Goal: Task Accomplishment & Management: Manage account settings

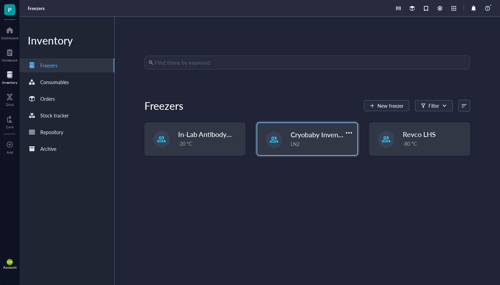
click at [293, 149] on div "Cryobaby Inventory LN2" at bounding box center [307, 139] width 100 height 32
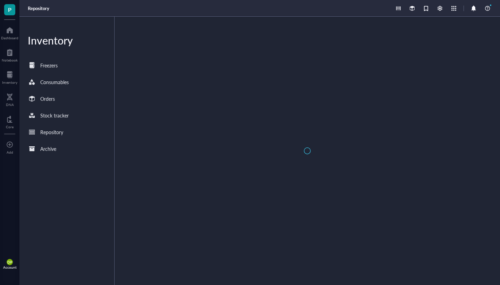
click at [293, 149] on div at bounding box center [307, 151] width 385 height 268
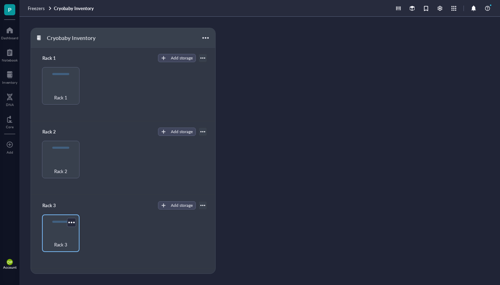
click at [61, 231] on div "Rack 3" at bounding box center [60, 232] width 37 height 37
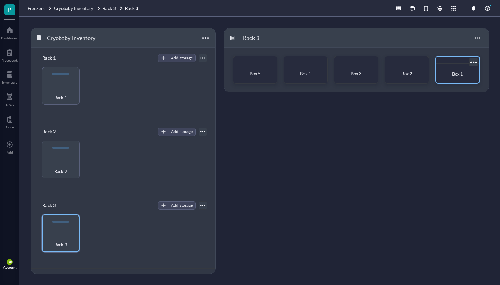
click at [474, 74] on div "Box 1" at bounding box center [457, 73] width 37 height 15
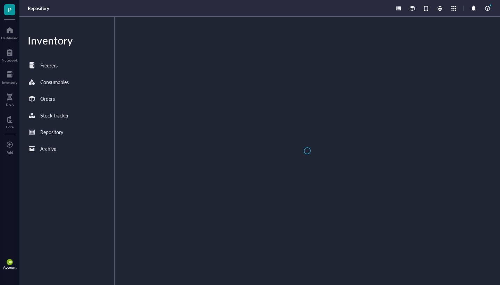
click at [474, 74] on div at bounding box center [307, 151] width 385 height 268
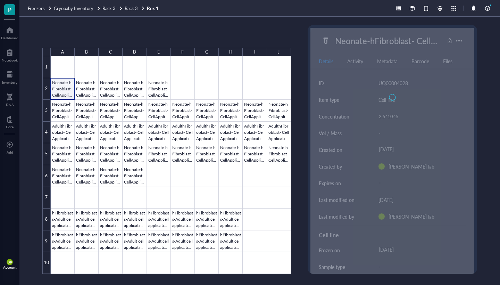
click at [59, 90] on div at bounding box center [171, 164] width 240 height 217
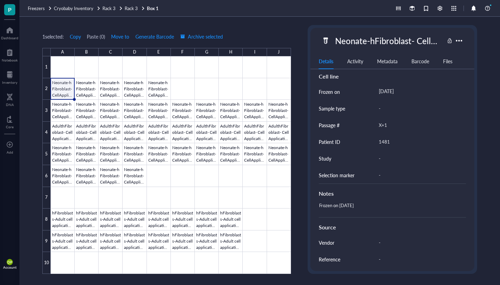
scroll to position [159, 0]
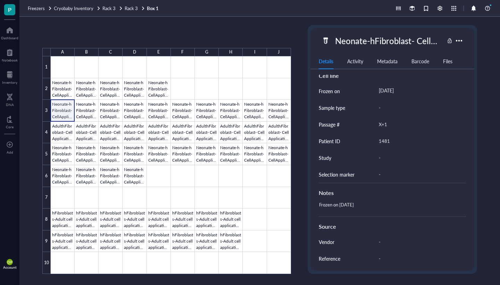
click at [69, 112] on div at bounding box center [171, 164] width 240 height 217
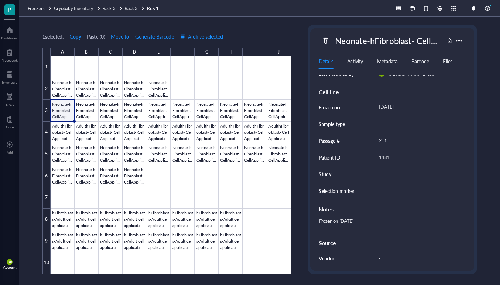
scroll to position [116, 0]
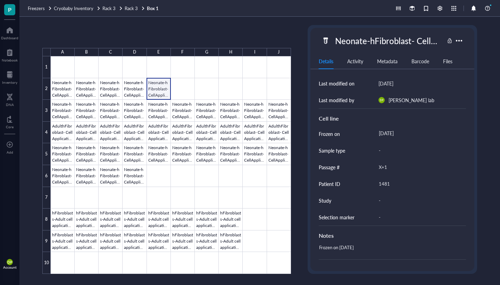
click at [153, 90] on div at bounding box center [171, 164] width 240 height 217
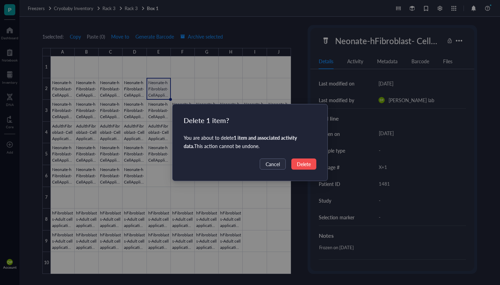
click at [296, 162] on button "Delete" at bounding box center [303, 163] width 25 height 11
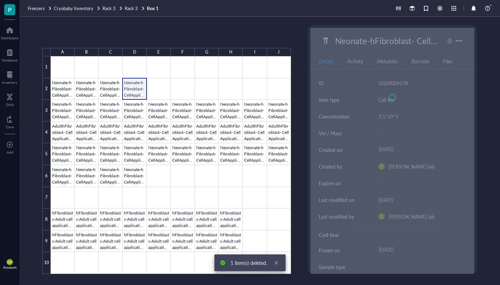
click at [136, 96] on div at bounding box center [171, 164] width 240 height 217
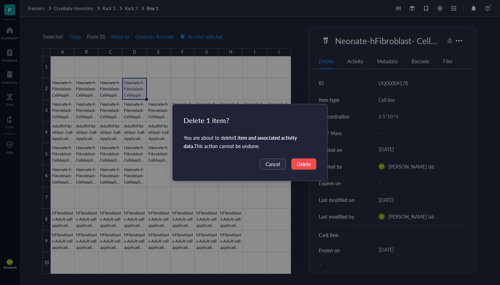
click at [305, 161] on span "Delete" at bounding box center [304, 164] width 14 height 8
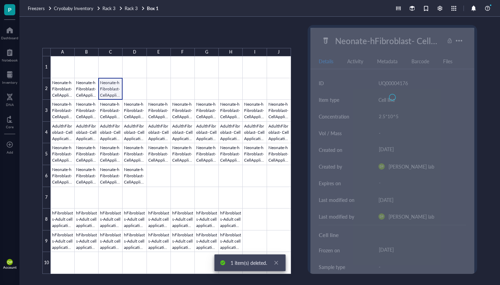
click at [116, 89] on div at bounding box center [171, 164] width 240 height 217
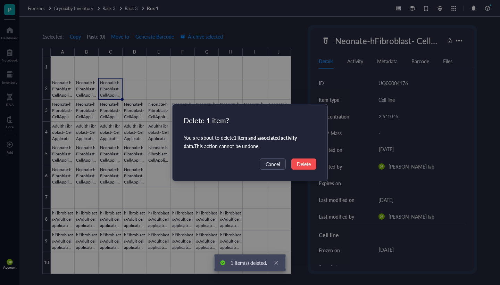
click at [306, 166] on span "Delete" at bounding box center [304, 164] width 14 height 8
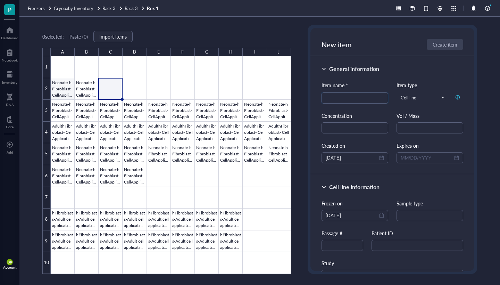
click at [65, 85] on div at bounding box center [171, 164] width 240 height 217
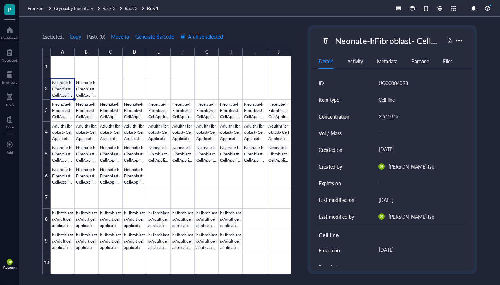
click at [394, 35] on div "Neonate-hFibroblast- CellApplications" at bounding box center [388, 40] width 112 height 15
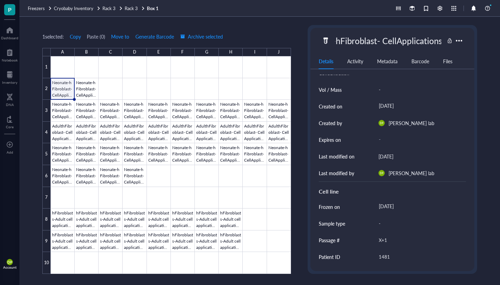
scroll to position [44, 0]
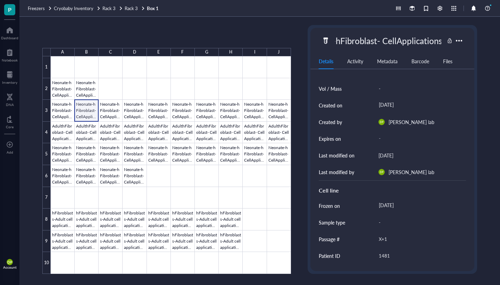
click at [92, 112] on div at bounding box center [171, 164] width 240 height 217
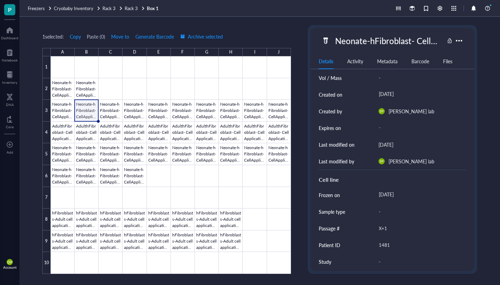
scroll to position [43, 0]
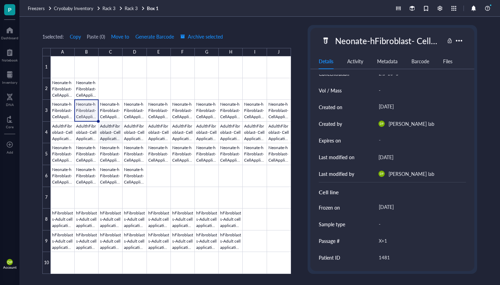
click at [109, 133] on div at bounding box center [171, 164] width 240 height 217
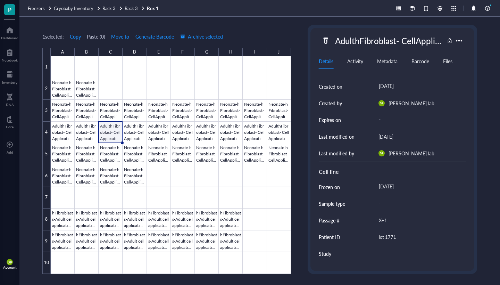
scroll to position [66, 0]
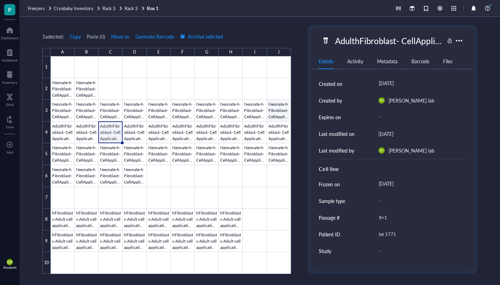
click at [274, 108] on div at bounding box center [171, 164] width 240 height 217
click at [255, 149] on div at bounding box center [171, 164] width 240 height 217
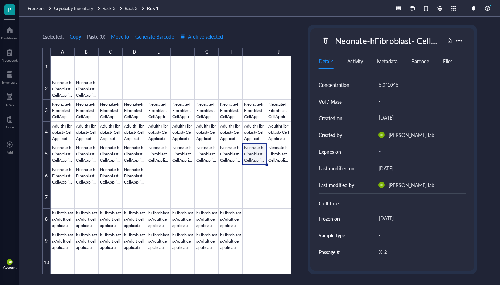
scroll to position [19, 0]
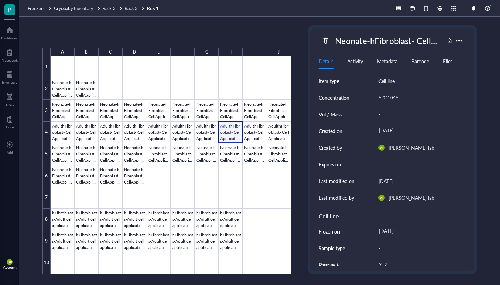
click at [236, 132] on div at bounding box center [171, 164] width 240 height 217
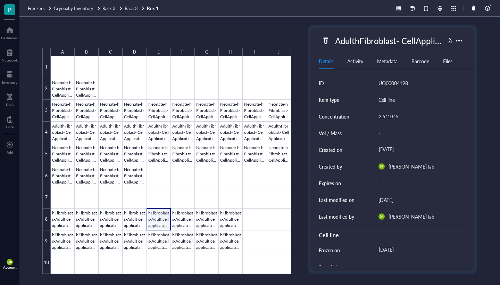
click at [155, 225] on div at bounding box center [171, 164] width 240 height 217
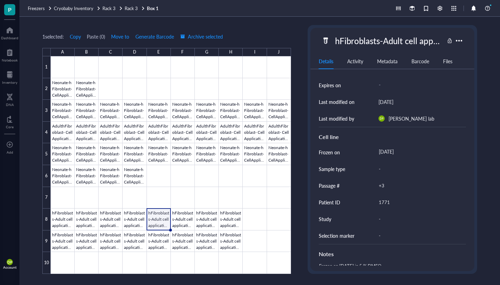
scroll to position [57, 0]
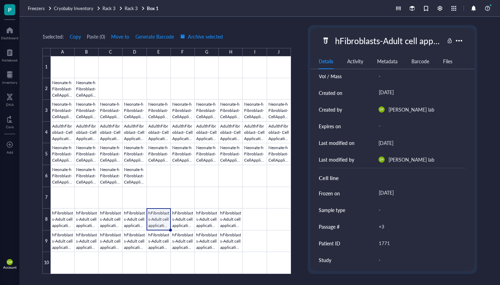
click at [333, 195] on div "Frozen on" at bounding box center [329, 193] width 21 height 8
click at [411, 192] on div "October 6, 2025" at bounding box center [419, 193] width 87 height 12
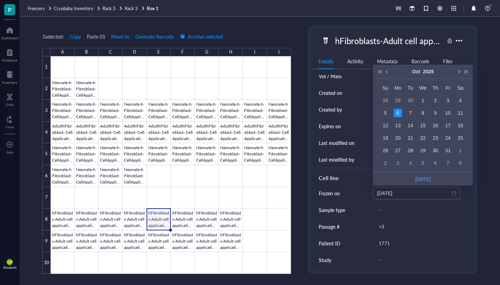
click at [474, 223] on div "ID UQ00004235 Item type Cell line Concentration - Vol / Mass - Created on Octob…" at bounding box center [392, 170] width 164 height 191
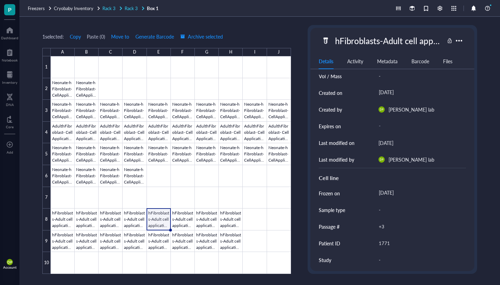
click at [130, 9] on span "Rack 3" at bounding box center [131, 8] width 13 height 7
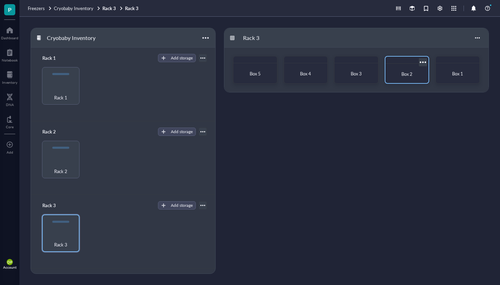
click at [410, 75] on span "Box 2" at bounding box center [406, 73] width 11 height 7
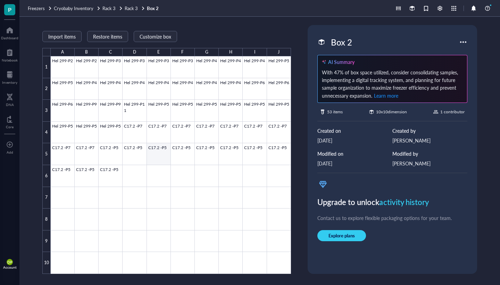
click at [158, 157] on div at bounding box center [171, 164] width 240 height 217
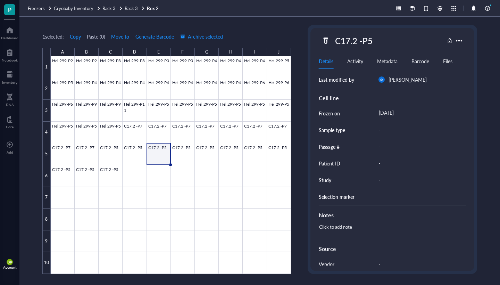
scroll to position [148, 0]
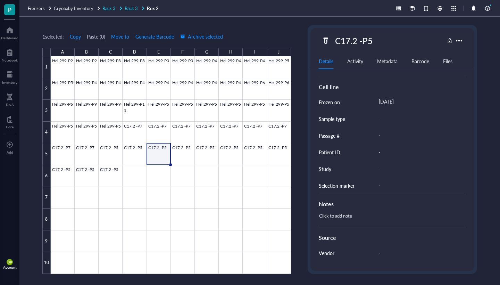
click at [134, 8] on span "Rack 3" at bounding box center [131, 8] width 13 height 7
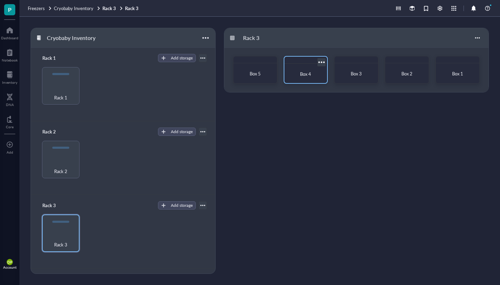
click at [288, 74] on div "Box 4" at bounding box center [305, 73] width 37 height 15
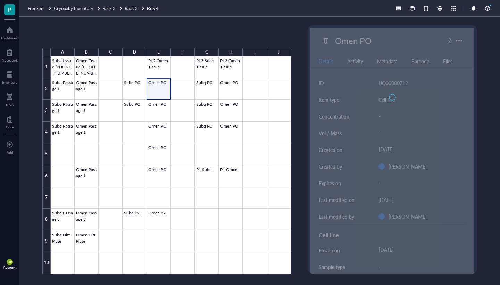
click at [150, 94] on div at bounding box center [171, 164] width 240 height 217
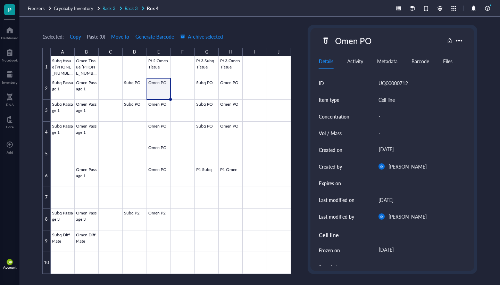
click at [133, 9] on span "Rack 3" at bounding box center [131, 8] width 13 height 7
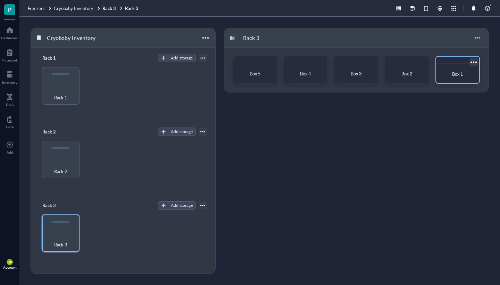
click at [449, 68] on div "Box 1" at bounding box center [457, 73] width 37 height 15
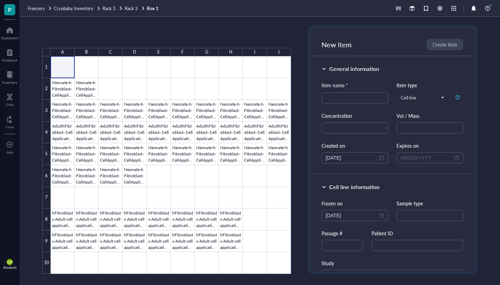
click at [63, 65] on div at bounding box center [171, 164] width 240 height 217
click at [57, 94] on div at bounding box center [171, 164] width 240 height 217
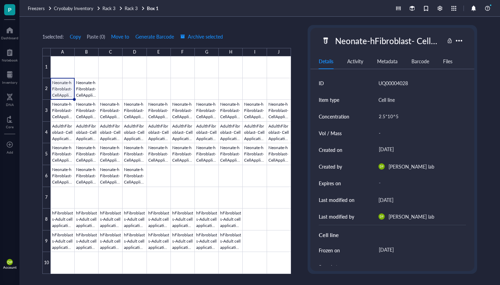
click at [387, 39] on div "Neonate-hFibroblast- CellApplications" at bounding box center [388, 40] width 112 height 15
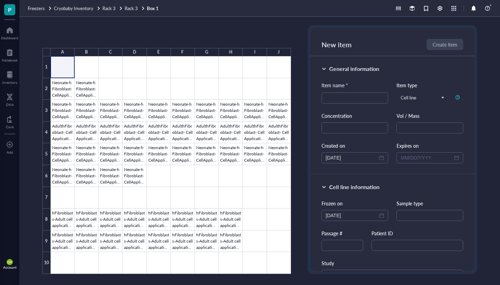
click at [58, 66] on div at bounding box center [171, 164] width 240 height 217
click at [351, 102] on input "search" at bounding box center [355, 98] width 58 height 10
paste input "Neonate-hFibroblast- CellApplications"
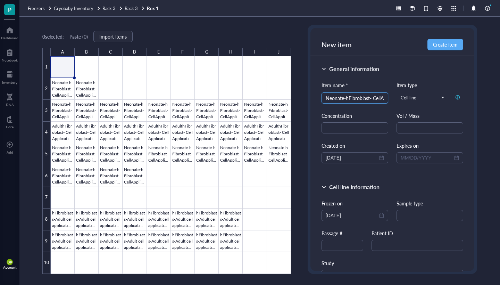
click at [346, 100] on input "Neonate-hFibroblast- CellApplications" at bounding box center [355, 98] width 58 height 10
type input "Neonate-hFibroblast- CellApplications"
click at [354, 128] on input "text" at bounding box center [354, 127] width 67 height 11
click at [414, 127] on input "text" at bounding box center [429, 127] width 67 height 11
click at [355, 128] on input "2.5x10^4" at bounding box center [354, 127] width 67 height 11
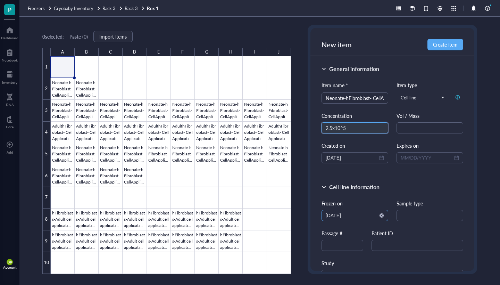
click at [356, 211] on div "2025-10-06" at bounding box center [354, 215] width 67 height 11
type input "2.5x10^5"
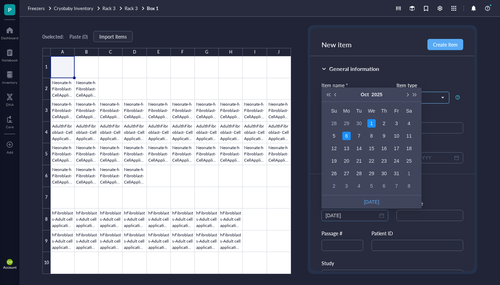
type input "2025-10-06"
click at [437, 110] on div "Item name * Neonate-hFibroblast- CellApplications Item type Cell line Concentra…" at bounding box center [392, 122] width 142 height 82
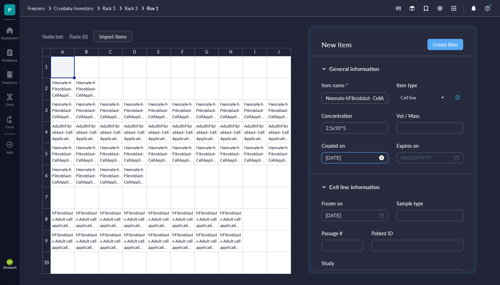
click at [360, 157] on input "10/06/2025" at bounding box center [352, 158] width 52 height 8
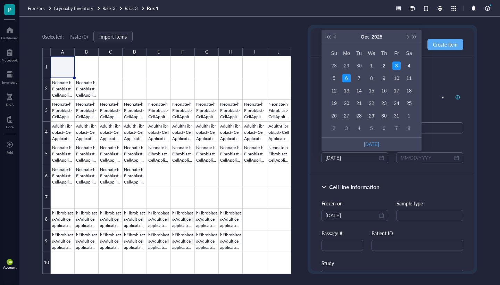
click at [395, 63] on div "3" at bounding box center [396, 65] width 8 height 8
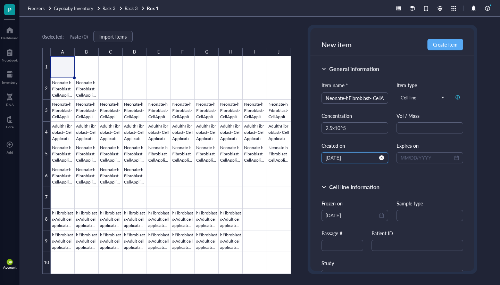
click at [346, 159] on input "10/03/2025" at bounding box center [352, 158] width 52 height 8
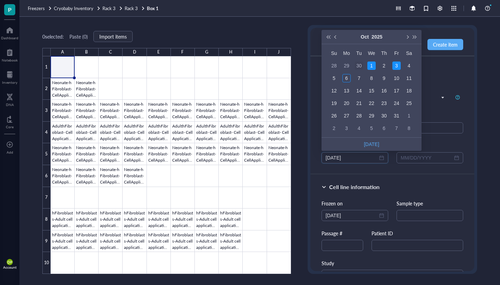
type input "09/30/2025"
click at [361, 65] on div "30" at bounding box center [359, 65] width 8 height 8
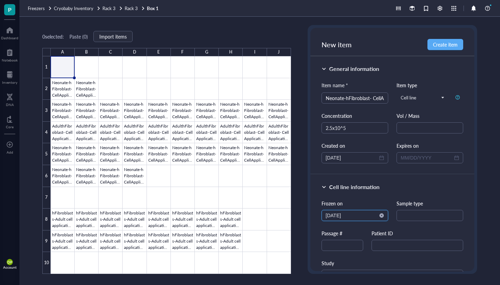
click at [373, 217] on input "2025-10-06" at bounding box center [352, 215] width 52 height 8
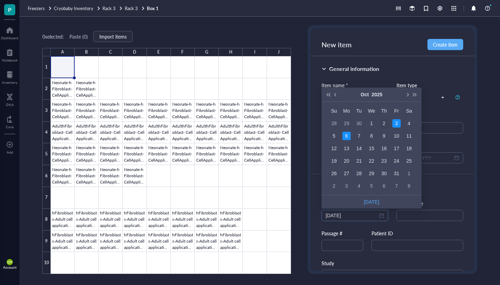
type input "2025-10-02"
click at [385, 123] on div "2" at bounding box center [384, 123] width 8 height 8
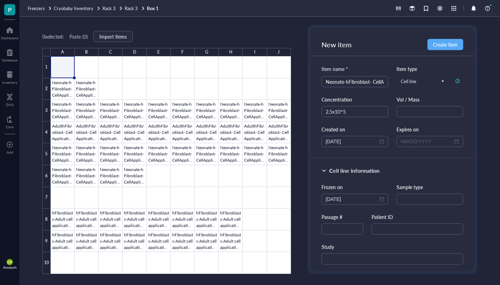
scroll to position [20, 0]
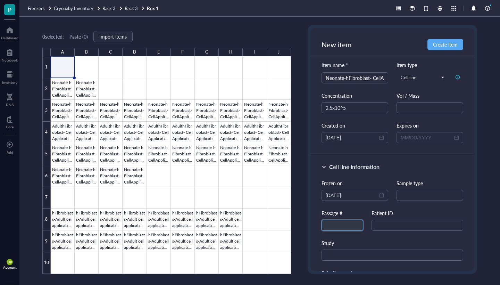
click at [337, 220] on input "text" at bounding box center [342, 224] width 42 height 11
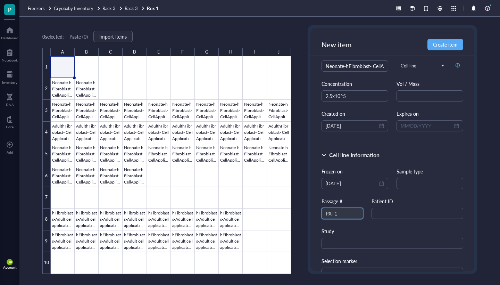
scroll to position [33, 0]
type input "PX+1"
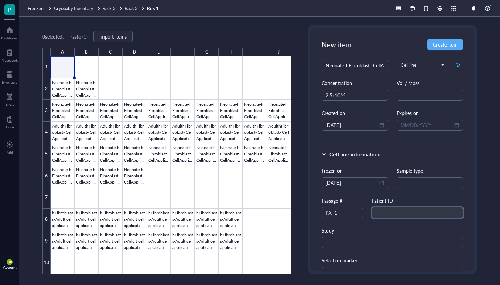
click at [386, 214] on input "text" at bounding box center [417, 212] width 92 height 11
type input "1463"
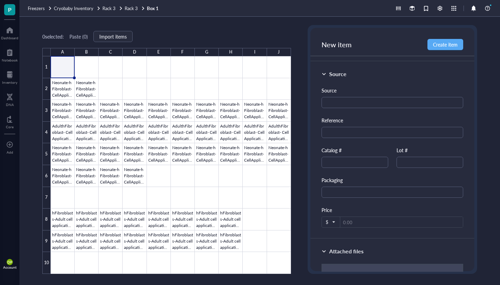
scroll to position [349, 0]
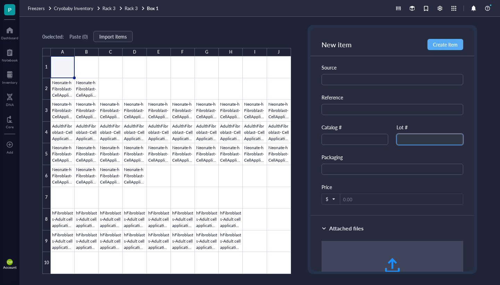
click at [409, 137] on input "text" at bounding box center [429, 139] width 67 height 11
paste input "1463"
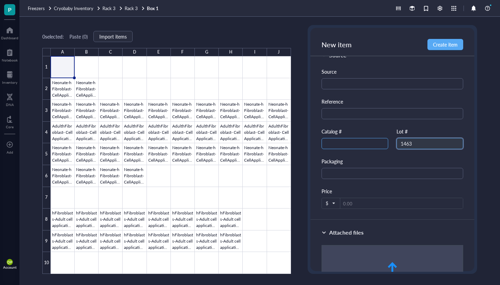
type input "1463"
click at [373, 144] on input "text" at bounding box center [354, 143] width 67 height 11
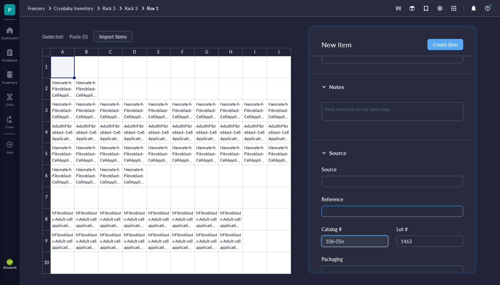
scroll to position [242, 0]
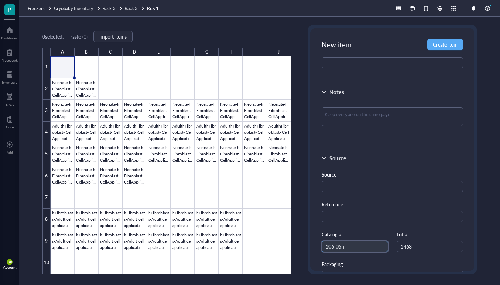
type input "106-05n"
click at [357, 126] on div at bounding box center [392, 119] width 142 height 30
click at [353, 121] on textarea at bounding box center [392, 116] width 142 height 19
type textarea "e"
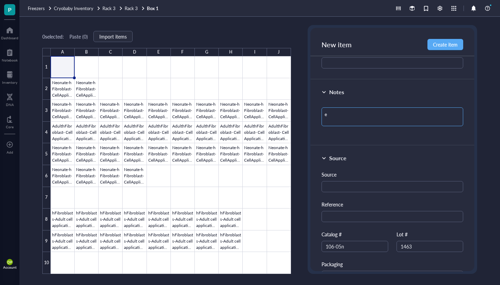
type textarea "ex"
type textarea "exp"
type textarea "expe"
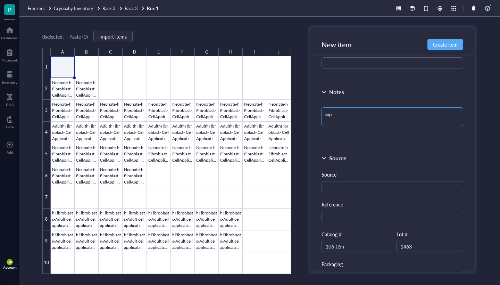
type textarea "expe"
type textarea "exper"
type textarea "experi"
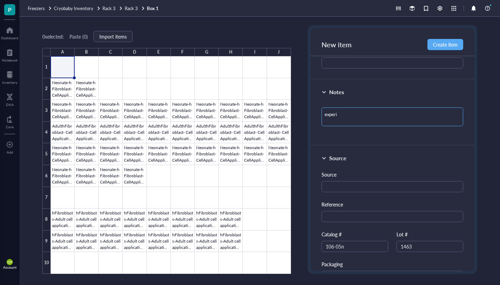
type textarea "experim"
type textarea "experime"
type textarea "experimen"
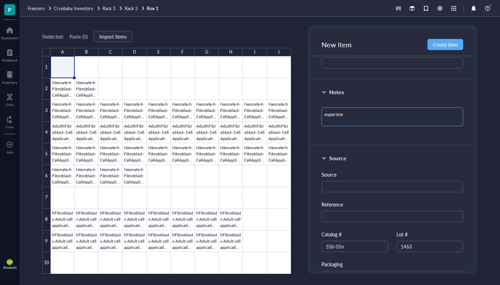
type textarea "experimen"
type textarea "experiment"
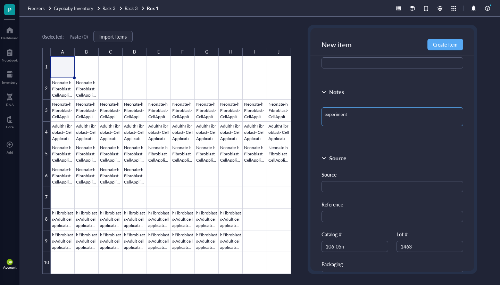
type textarea "experiment 2"
type textarea "experiment 25"
type textarea "experiment 25-"
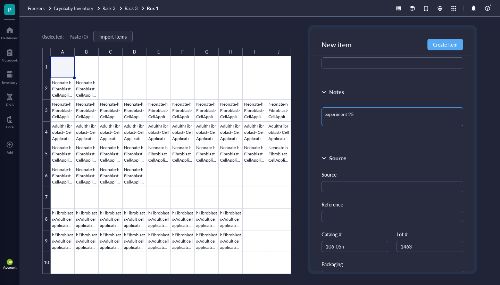
type textarea "experiment 25-"
type textarea "experiment 25-0"
type textarea "experiment 25-03"
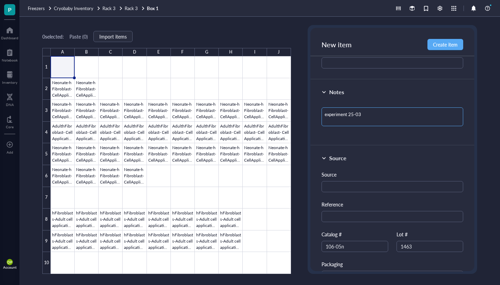
type textarea "experiment 25-038"
type textarea "experiment 25-038 v"
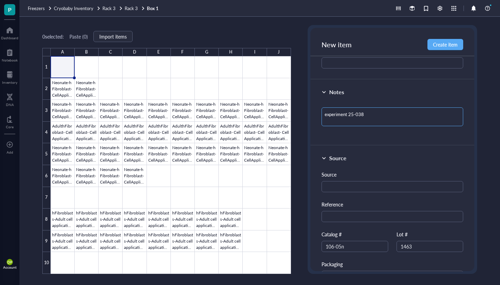
type textarea "experiment 25-038 v"
type textarea "experiment 25-038 vi"
type textarea "experiment 25-038 via"
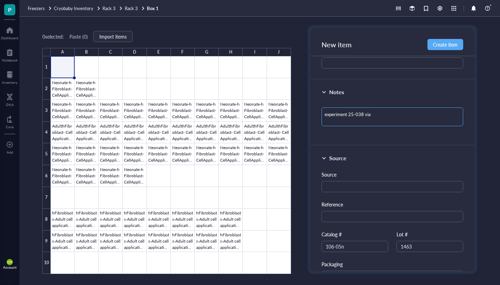
type textarea "experiment 25-038 vial"
type textarea "experiment 25-038 vial 1"
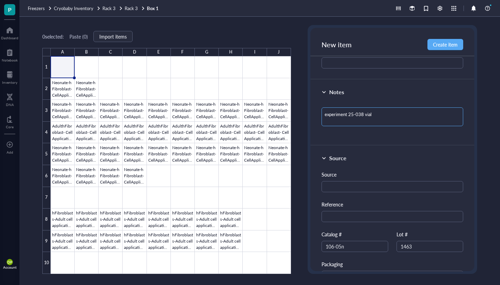
type textarea "experiment 25-038 vial 1"
type textarea "experiment 25-038 vial 1 o"
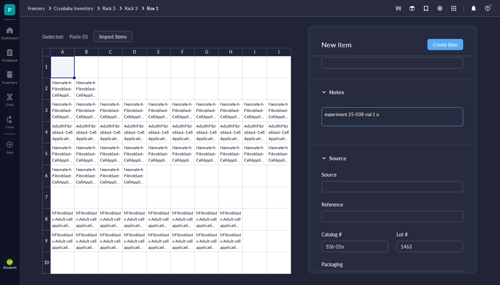
type textarea "experiment 25-038 vial 1 of"
type textarea "experiment 25-038 vial 1 of 7"
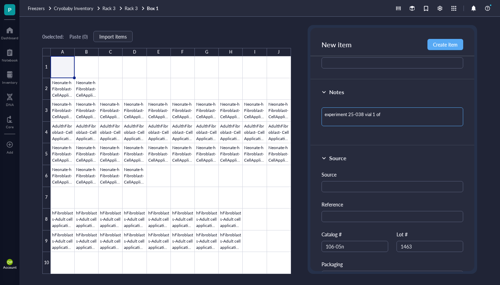
type textarea "experiment 25-038 vial 1 of 7"
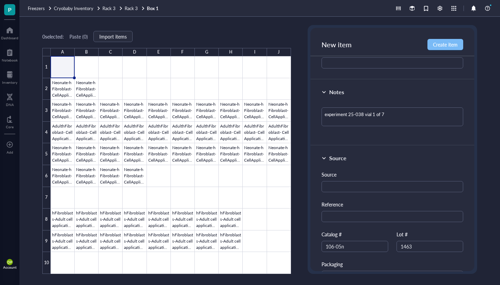
click at [439, 44] on span "Create item" at bounding box center [445, 45] width 25 height 6
type textarea "Keep everyone on the same page…"
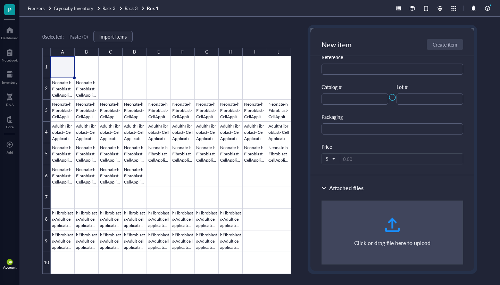
type input "10/06/2025"
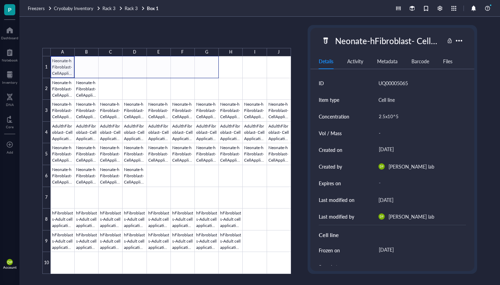
drag, startPoint x: 73, startPoint y: 76, endPoint x: 214, endPoint y: 75, distance: 141.3
click at [214, 75] on div at bounding box center [171, 164] width 240 height 217
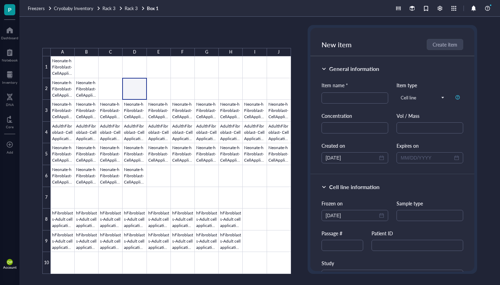
click at [139, 85] on div at bounding box center [171, 164] width 240 height 217
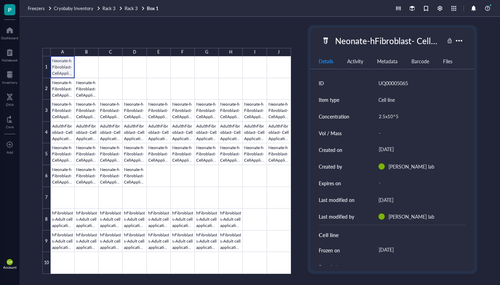
click at [65, 70] on div at bounding box center [171, 164] width 240 height 217
drag, startPoint x: 73, startPoint y: 73, endPoint x: 119, endPoint y: 73, distance: 46.2
click at [119, 73] on div at bounding box center [171, 164] width 240 height 217
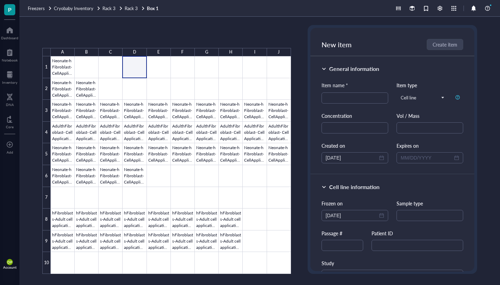
click at [138, 73] on div at bounding box center [171, 164] width 240 height 217
click at [56, 72] on div at bounding box center [171, 164] width 240 height 217
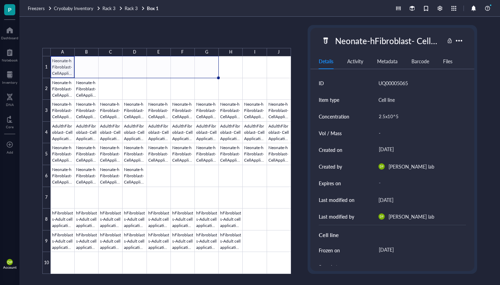
drag, startPoint x: 74, startPoint y: 77, endPoint x: 214, endPoint y: 81, distance: 140.6
click at [0, 0] on div "Neonate-hFibroblast- CellApplications Neonate-hFibroblast- CellApplications Neo…" at bounding box center [0, 0] width 0 height 0
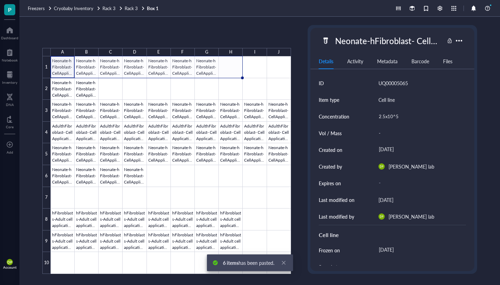
drag, startPoint x: 218, startPoint y: 77, endPoint x: 241, endPoint y: 77, distance: 22.2
click at [0, 0] on div "Neonate-hFibroblast- CellApplications Neonate-hFibroblast- CellApplications Neo…" at bounding box center [0, 0] width 0 height 0
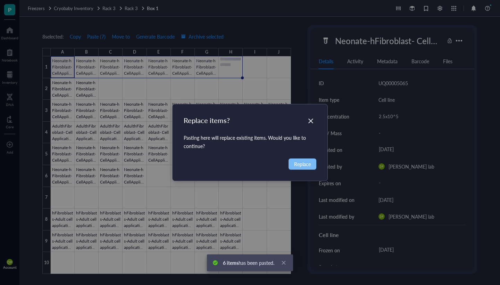
click at [303, 164] on span "Replace" at bounding box center [302, 164] width 17 height 8
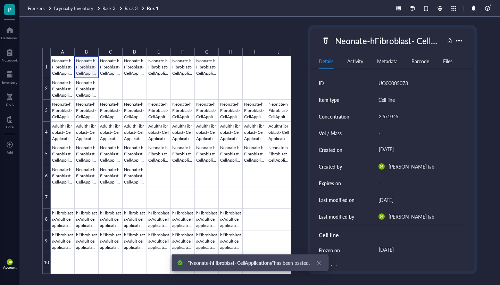
click at [88, 66] on div at bounding box center [171, 164] width 240 height 217
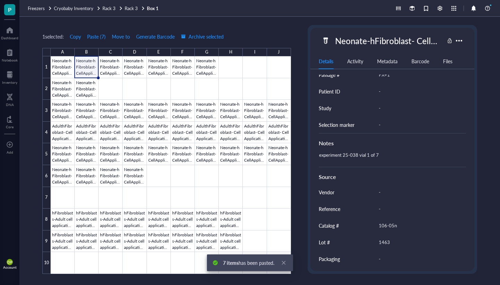
scroll to position [206, 0]
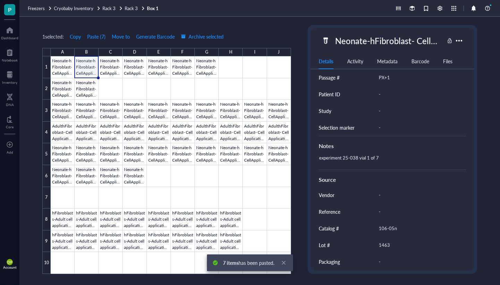
click at [378, 156] on div "experiment 25-038 vial 1 of 7" at bounding box center [389, 161] width 147 height 17
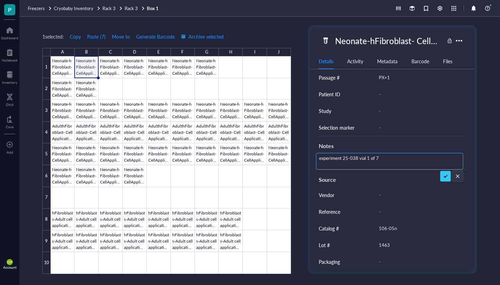
click at [368, 159] on textarea "experiment 25-038 vial 1 of 7" at bounding box center [375, 160] width 119 height 15
type textarea "experiment 25-038 vial 2 of 7"
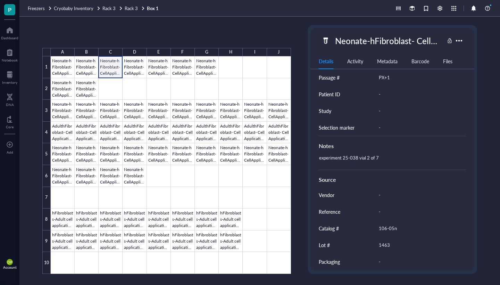
click at [114, 68] on div at bounding box center [171, 164] width 240 height 217
click at [369, 157] on div "experiment 25-038 vial 1 of 7" at bounding box center [389, 161] width 147 height 17
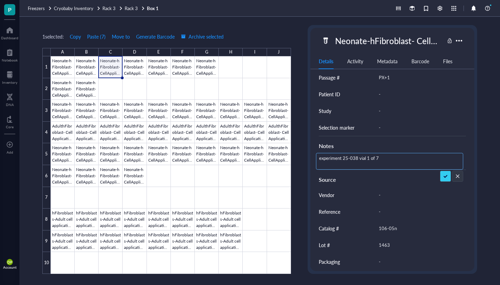
click at [369, 157] on textarea "experiment 25-038 vial 1 of 7" at bounding box center [375, 160] width 119 height 15
type textarea "experiment 25-038 vial 3 of 7"
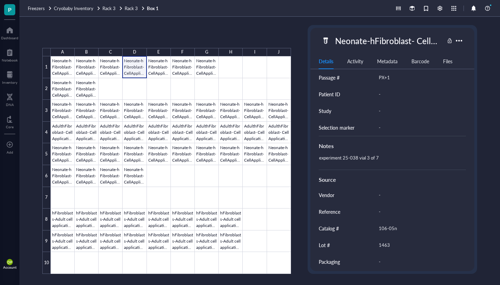
click at [135, 67] on div at bounding box center [171, 164] width 240 height 217
click at [368, 157] on div "experiment 25-038 vial 1 of 7" at bounding box center [389, 161] width 147 height 17
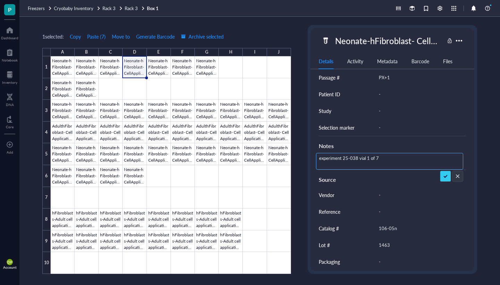
click at [369, 158] on textarea "experiment 25-038 vial 1 of 7" at bounding box center [375, 160] width 119 height 15
type textarea "experiment 25-038 vial 4 of 7"
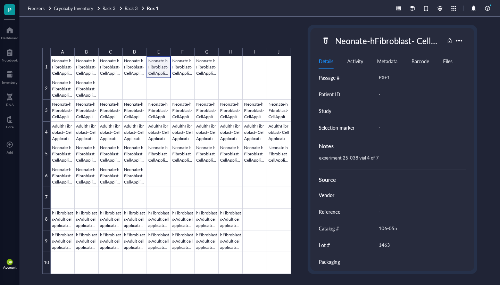
click at [162, 70] on div at bounding box center [171, 164] width 240 height 217
click at [368, 159] on div "experiment 25-038 vial 1 of 7" at bounding box center [389, 161] width 147 height 17
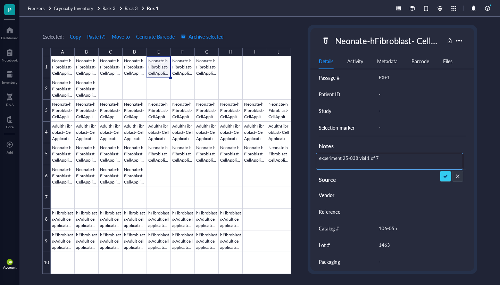
click at [370, 159] on textarea "experiment 25-038 vial 1 of 7" at bounding box center [375, 160] width 119 height 15
type textarea "experiment 25-038 vial 5 of 7"
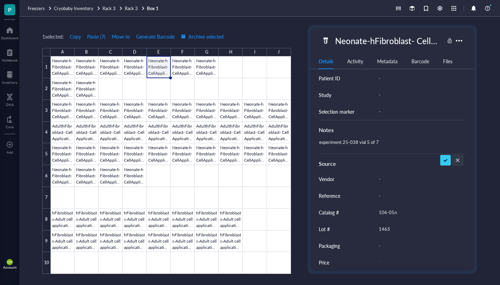
scroll to position [219, 0]
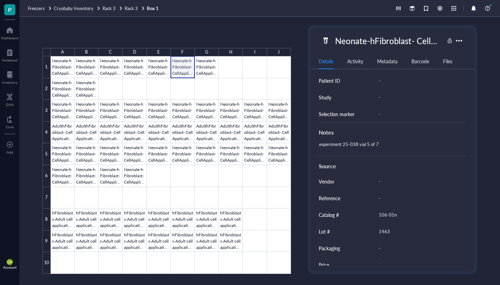
click at [185, 63] on div at bounding box center [171, 164] width 240 height 217
click at [367, 144] on div "experiment 25-038 vial 1 of 7" at bounding box center [389, 147] width 147 height 17
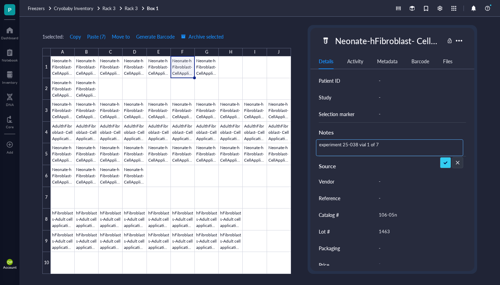
click at [370, 144] on textarea "experiment 25-038 vial 1 of 7" at bounding box center [375, 147] width 119 height 15
type textarea "experiment 25-038 vial 6 of 7"
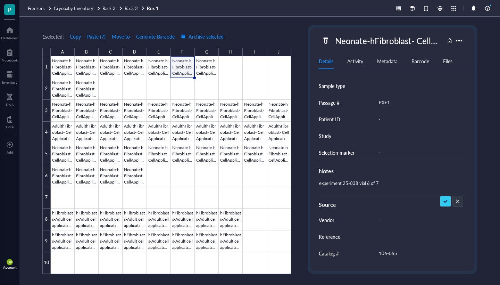
scroll to position [186, 0]
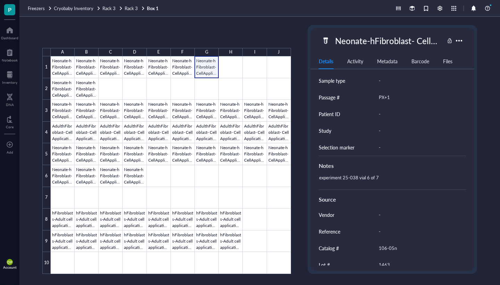
click at [211, 71] on div at bounding box center [171, 164] width 240 height 217
click at [386, 96] on div "PX+1" at bounding box center [419, 97] width 87 height 15
click at [371, 177] on div "experiment 25-038 vial 1 of 7" at bounding box center [389, 180] width 147 height 17
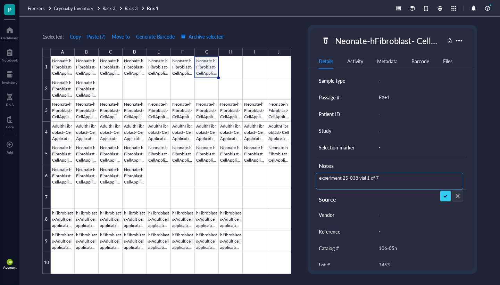
click at [366, 177] on textarea "experiment 25-038 vial 1 of 7" at bounding box center [375, 180] width 119 height 15
click at [368, 178] on textarea "experiment 25-038 vial 1 of 7" at bounding box center [375, 180] width 119 height 15
click at [370, 180] on textarea "experiment 25-038 vial 1 of 7" at bounding box center [375, 180] width 119 height 15
type textarea "experiment 25-038 vial 7 of 7"
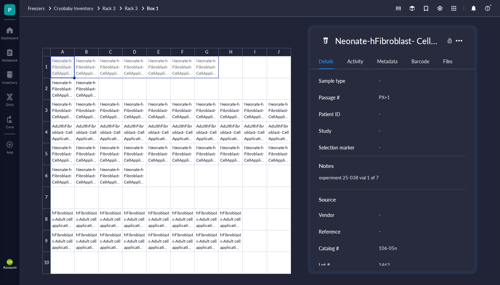
drag, startPoint x: 62, startPoint y: 68, endPoint x: 209, endPoint y: 70, distance: 147.2
click at [209, 70] on div at bounding box center [171, 164] width 240 height 217
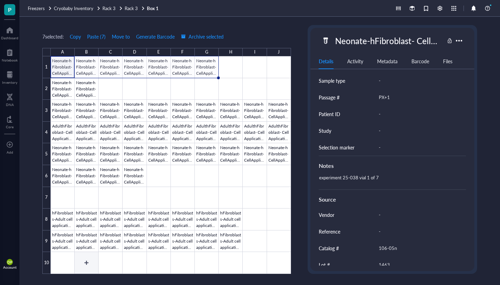
click at [89, 261] on div at bounding box center [171, 164] width 240 height 217
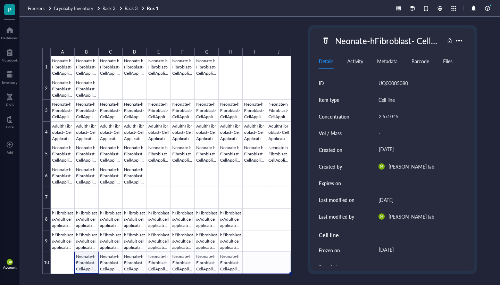
drag, startPoint x: 243, startPoint y: 273, endPoint x: 274, endPoint y: 267, distance: 31.8
click at [0, 0] on div "Neonate-hFibroblast- CellApplications Neonate-hFibroblast- CellApplications Neo…" at bounding box center [0, 0] width 0 height 0
click at [82, 260] on div at bounding box center [171, 164] width 240 height 217
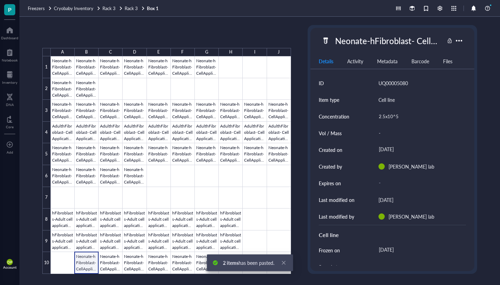
click at [85, 262] on div at bounding box center [171, 164] width 240 height 217
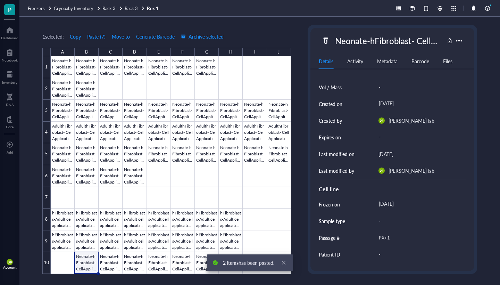
scroll to position [87, 0]
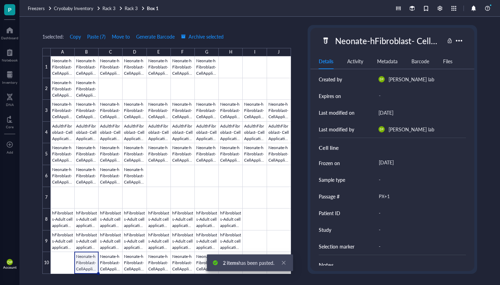
click at [392, 195] on div "PX+1" at bounding box center [419, 196] width 87 height 15
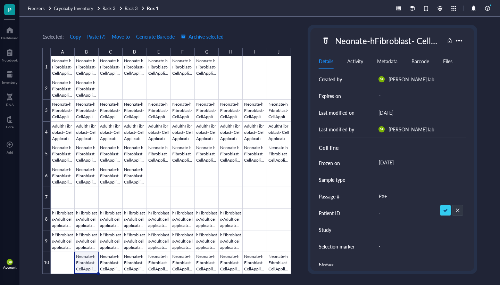
type input "PX+2"
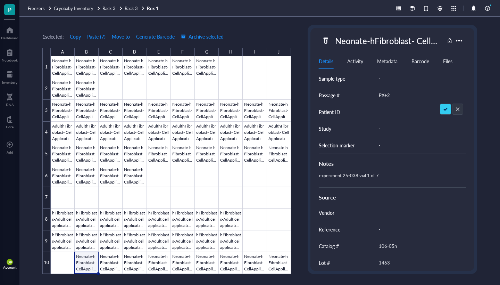
scroll to position [194, 0]
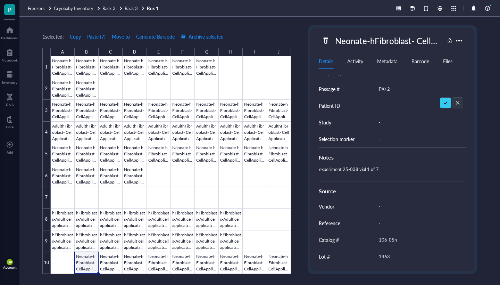
click at [381, 168] on div "experiment 25-038 vial 1 of 7" at bounding box center [389, 172] width 147 height 17
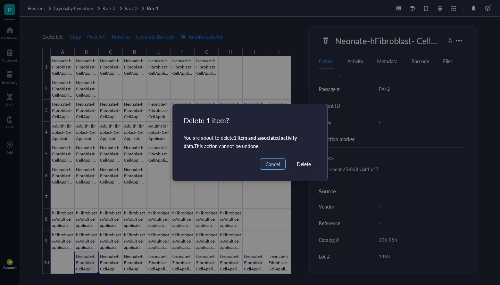
click at [272, 166] on span "Cancel" at bounding box center [273, 164] width 14 height 8
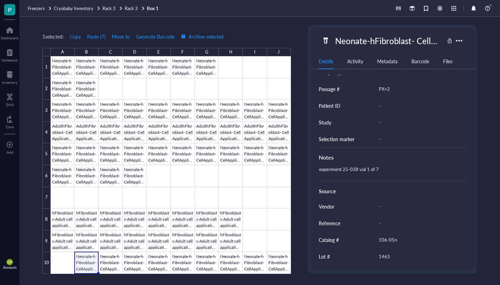
click at [377, 169] on div "experiment 25-038 vial 1 of 7" at bounding box center [389, 172] width 147 height 17
click at [356, 170] on textarea "experiment 25-038 vial 1 of 9" at bounding box center [377, 172] width 122 height 15
type textarea "experiment 25-038; vial 1 of 9"
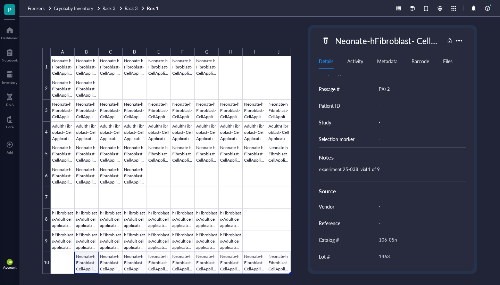
drag, startPoint x: 97, startPoint y: 272, endPoint x: 286, endPoint y: 269, distance: 188.5
click at [0, 0] on div "Neonate-hFibroblast- CellApplications Neonate-hFibroblast- CellApplications Neo…" at bounding box center [0, 0] width 0 height 0
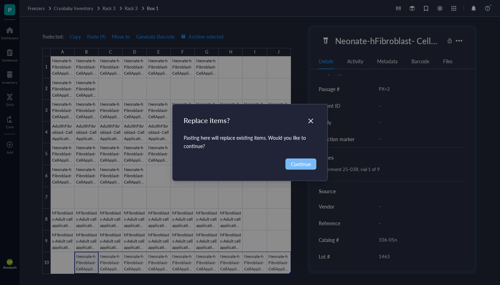
click at [308, 160] on span "Continue" at bounding box center [301, 164] width 20 height 8
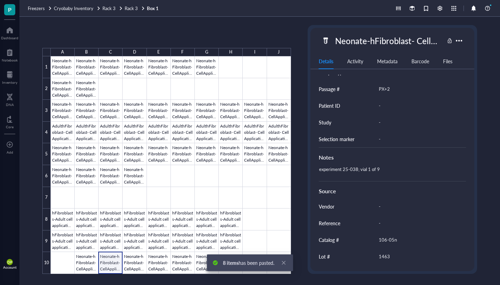
click at [108, 262] on div at bounding box center [171, 164] width 240 height 217
click at [369, 166] on div "experiment 25-038; vial 1 of 9" at bounding box center [389, 172] width 147 height 17
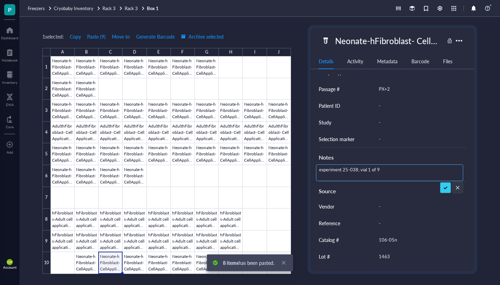
click at [369, 169] on textarea "experiment 25-038; vial 1 of 9" at bounding box center [377, 172] width 122 height 15
type textarea "experiment 25-038; vial 2 of 9"
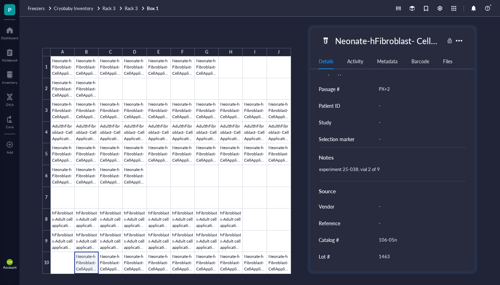
click at [87, 260] on div at bounding box center [171, 164] width 240 height 217
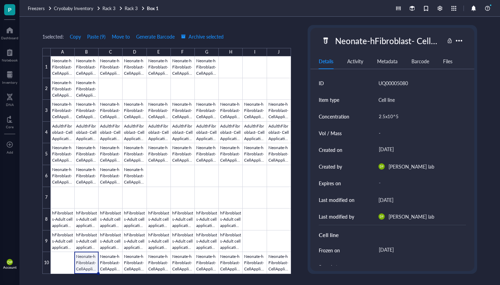
scroll to position [6, 0]
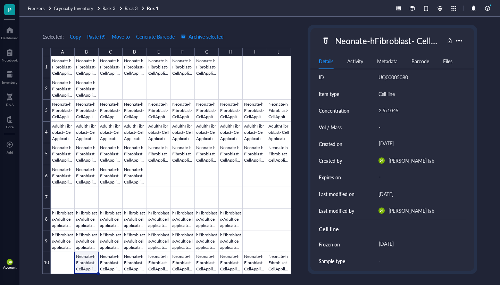
click at [398, 144] on div "September 30, 2025" at bounding box center [419, 143] width 87 height 12
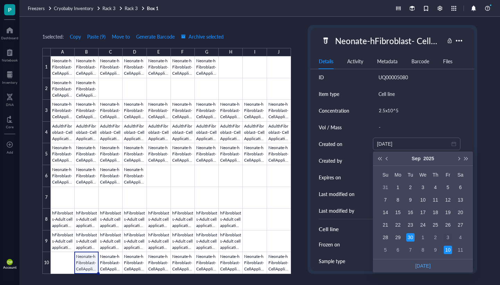
type input "2025-10-03"
click at [447, 237] on div "3" at bounding box center [448, 237] width 8 height 8
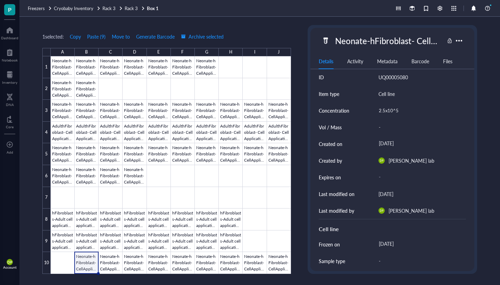
click at [383, 243] on div "October 2, 2025" at bounding box center [419, 244] width 87 height 12
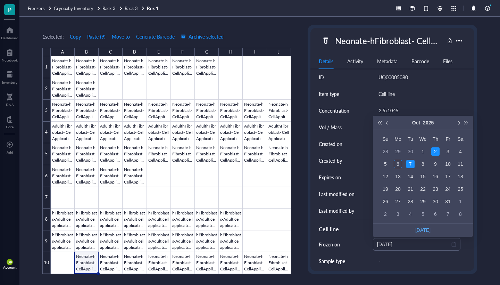
type input "2025-10-06"
click at [397, 163] on div "6" at bounding box center [398, 164] width 8 height 8
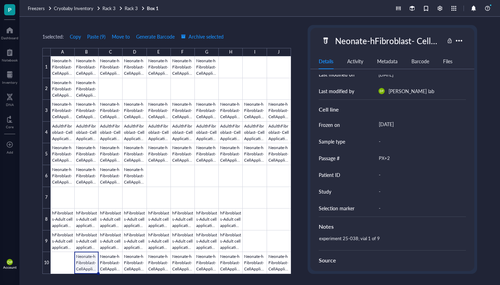
scroll to position [144, 0]
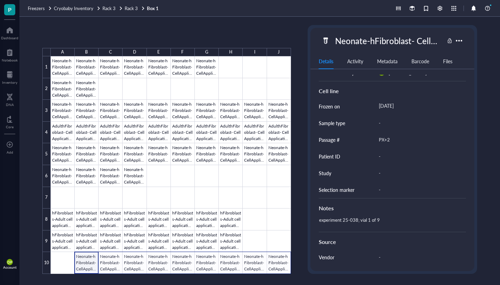
drag, startPoint x: 98, startPoint y: 271, endPoint x: 278, endPoint y: 268, distance: 180.2
click at [278, 268] on div at bounding box center [171, 164] width 240 height 217
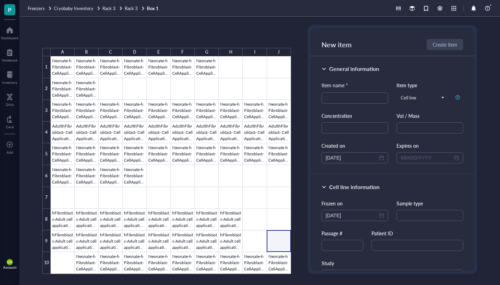
click at [283, 242] on div at bounding box center [171, 164] width 240 height 217
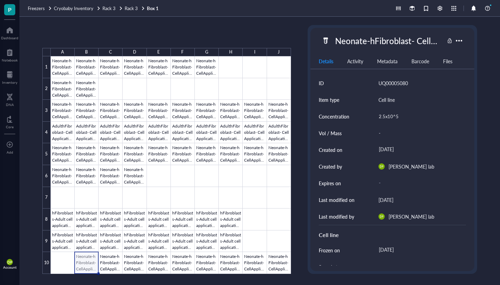
click at [90, 261] on div at bounding box center [171, 164] width 240 height 217
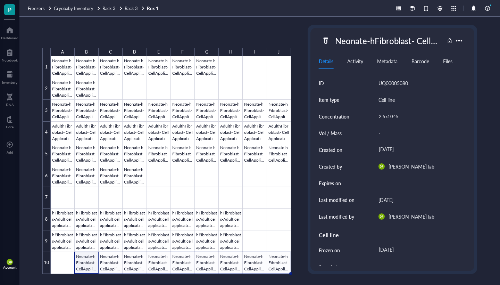
drag, startPoint x: 98, startPoint y: 272, endPoint x: 280, endPoint y: 266, distance: 182.3
click at [0, 0] on div "Neonate-hFibroblast- CellApplications Neonate-hFibroblast- CellApplications Neo…" at bounding box center [0, 0] width 0 height 0
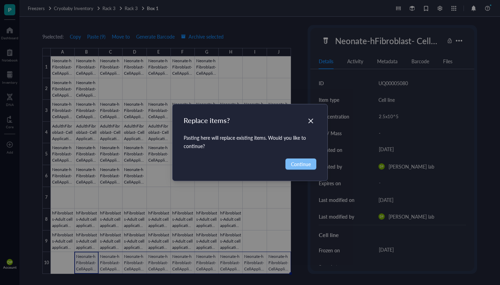
click at [299, 167] on span "Continue" at bounding box center [301, 164] width 20 height 8
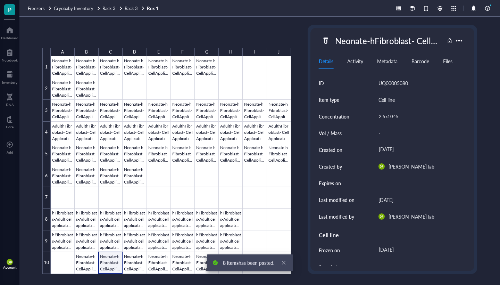
click at [110, 261] on div at bounding box center [171, 164] width 240 height 217
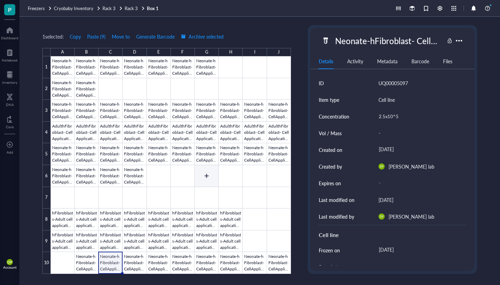
click at [203, 175] on div at bounding box center [171, 164] width 240 height 217
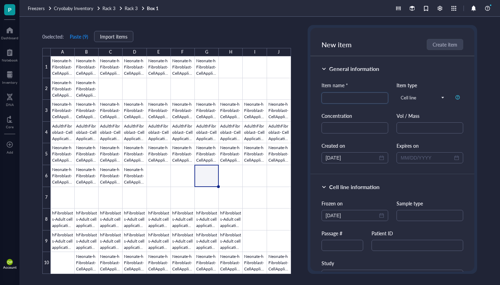
click at [203, 171] on div at bounding box center [171, 164] width 240 height 217
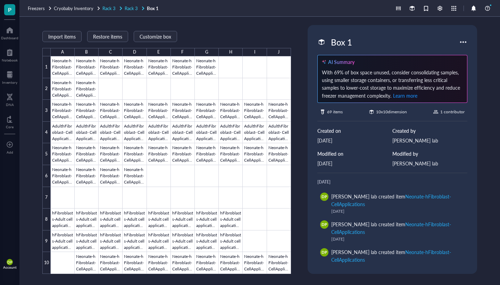
click at [132, 10] on span "Rack 3" at bounding box center [131, 8] width 13 height 7
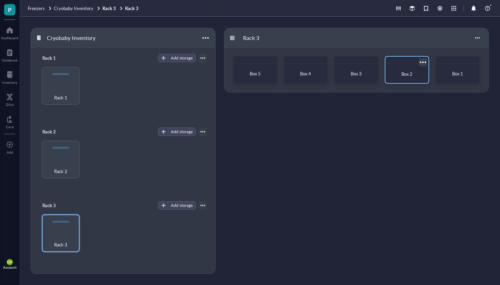
click at [404, 76] on span "Box 2" at bounding box center [406, 73] width 11 height 7
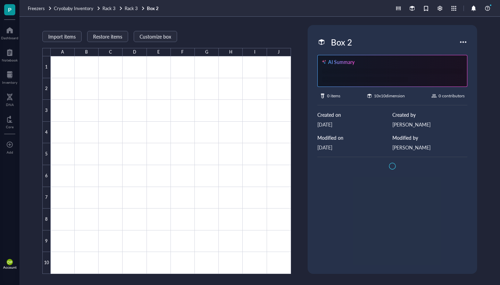
click at [404, 76] on ul at bounding box center [392, 75] width 141 height 14
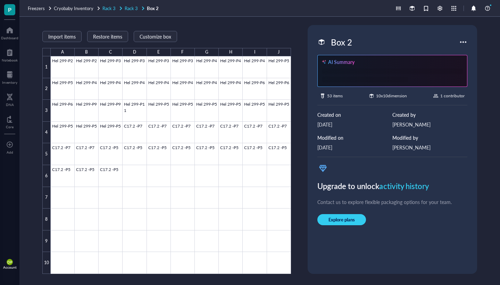
click at [128, 9] on span "Rack 3" at bounding box center [131, 8] width 13 height 7
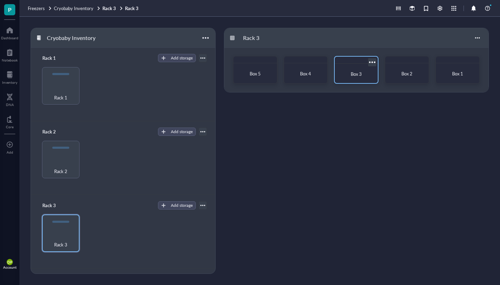
click at [359, 68] on div "Box 3" at bounding box center [355, 73] width 37 height 15
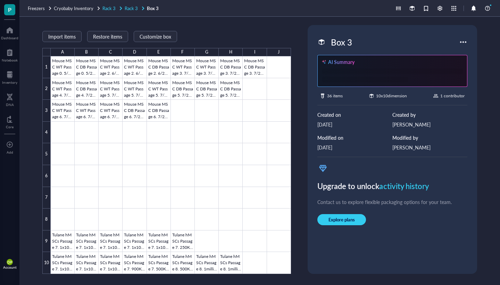
click at [130, 10] on span "Rack 3" at bounding box center [131, 8] width 13 height 7
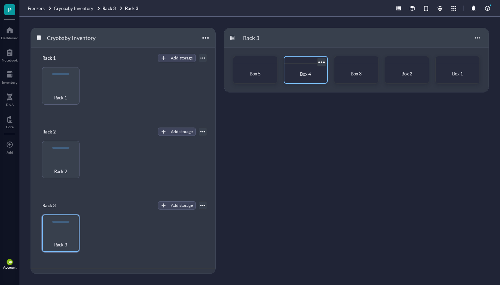
click at [310, 75] on span "Box 4" at bounding box center [305, 73] width 11 height 7
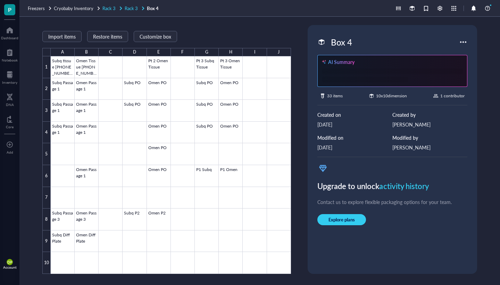
click at [130, 11] on span "Rack 3" at bounding box center [131, 8] width 13 height 7
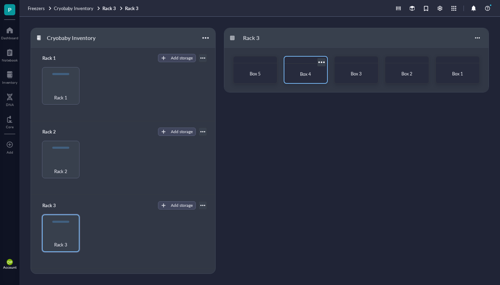
click at [311, 77] on div "Box 4" at bounding box center [305, 73] width 37 height 15
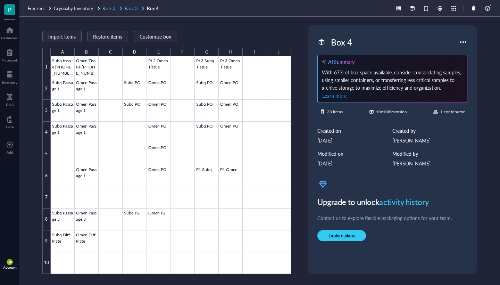
click at [125, 9] on span "Rack 3" at bounding box center [131, 8] width 13 height 7
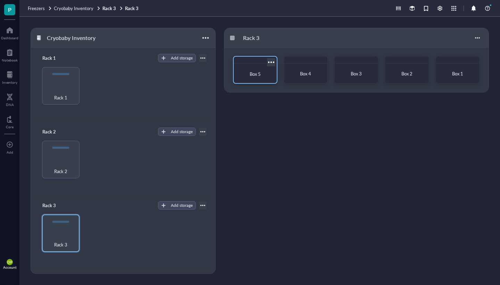
click at [258, 78] on div "Box 5" at bounding box center [254, 73] width 37 height 15
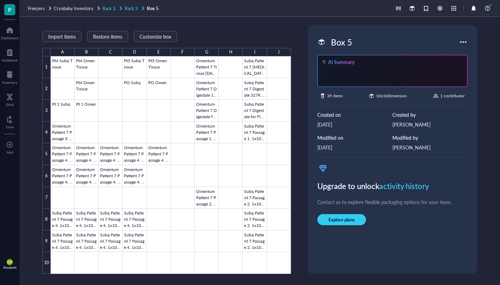
click at [110, 6] on span "Rack 3" at bounding box center [108, 8] width 13 height 7
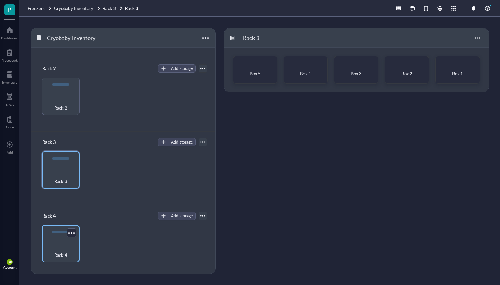
scroll to position [63, 0]
click at [60, 240] on div "Rack 4" at bounding box center [60, 243] width 37 height 37
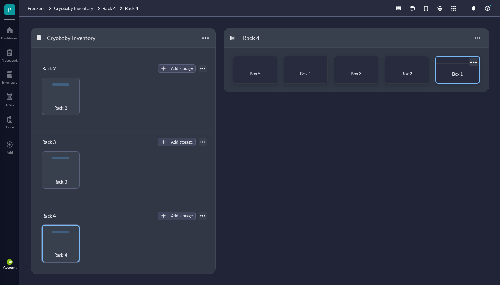
click at [475, 70] on div "Box 1" at bounding box center [457, 73] width 37 height 15
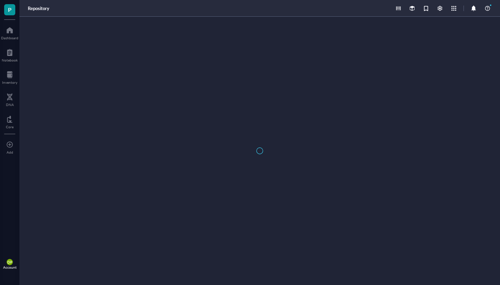
click at [475, 70] on div at bounding box center [259, 151] width 480 height 268
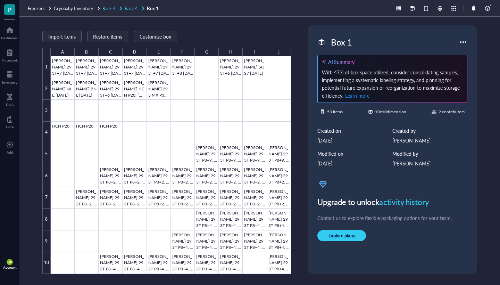
click at [133, 11] on span "Rack 4" at bounding box center [131, 8] width 13 height 7
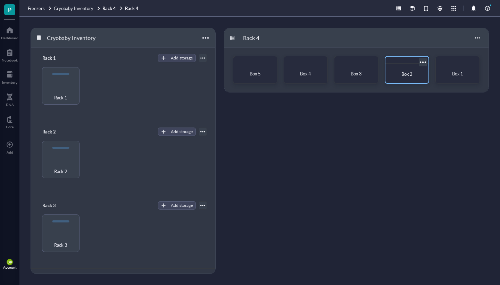
click at [392, 71] on div "Box 2" at bounding box center [407, 73] width 32 height 7
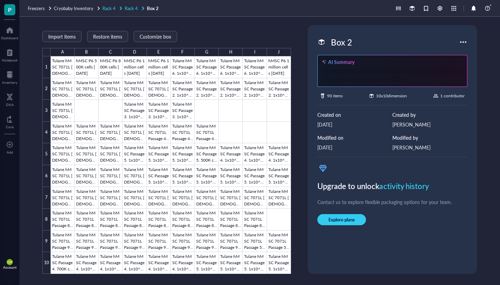
click at [126, 9] on span "Rack 4" at bounding box center [131, 8] width 13 height 7
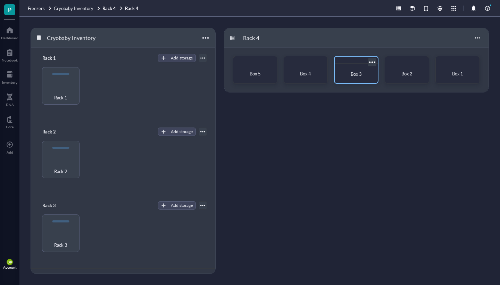
click at [353, 71] on span "Box 3" at bounding box center [356, 73] width 11 height 7
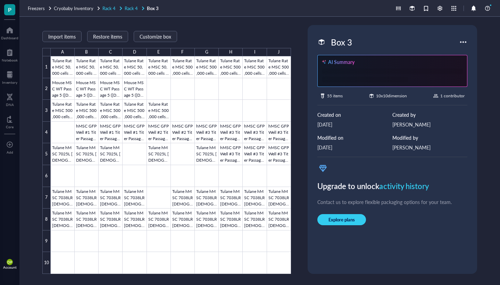
click at [125, 8] on span "Rack 4" at bounding box center [131, 8] width 13 height 7
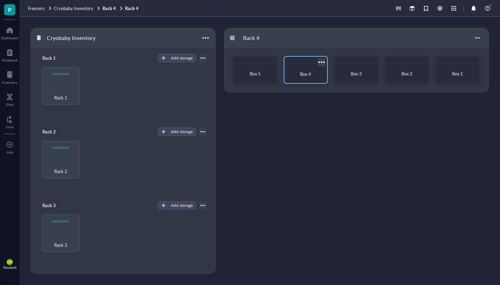
click at [317, 71] on div "Box 4" at bounding box center [306, 73] width 32 height 7
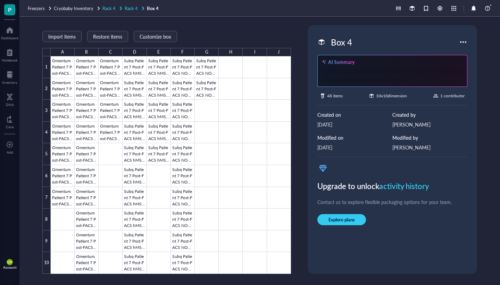
click at [132, 10] on span "Rack 4" at bounding box center [131, 8] width 13 height 7
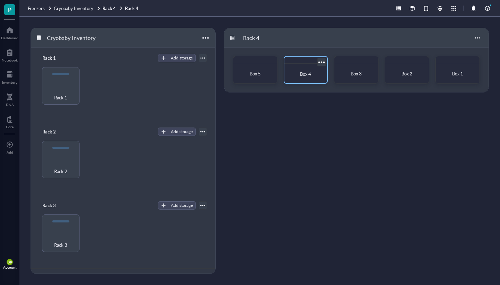
click at [297, 70] on div "Box 4" at bounding box center [305, 73] width 37 height 15
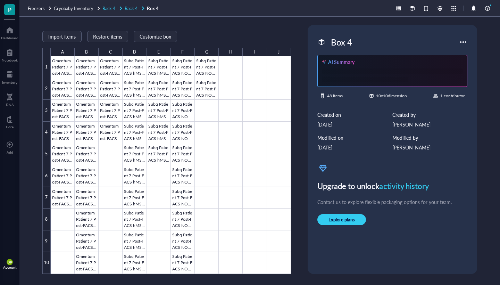
click at [123, 8] on link "Rack 4 Rack 4" at bounding box center [123, 8] width 43 height 6
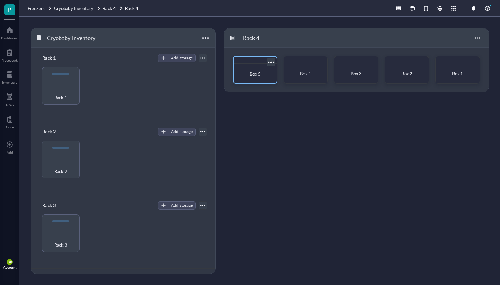
click at [256, 74] on span "Box 5" at bounding box center [255, 73] width 11 height 7
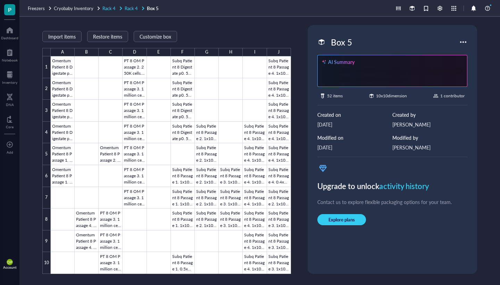
click at [128, 10] on span "Rack 4" at bounding box center [131, 8] width 13 height 7
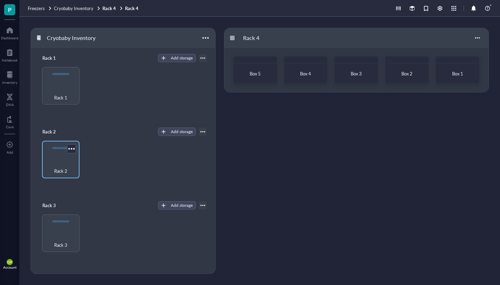
click at [58, 157] on div "Rack 2" at bounding box center [60, 159] width 37 height 37
click at [468, 85] on div "Box 5 Box 4 Box 3 Box 2 Box 1" at bounding box center [356, 70] width 264 height 44
click at [464, 77] on div "Box 1" at bounding box center [457, 73] width 37 height 15
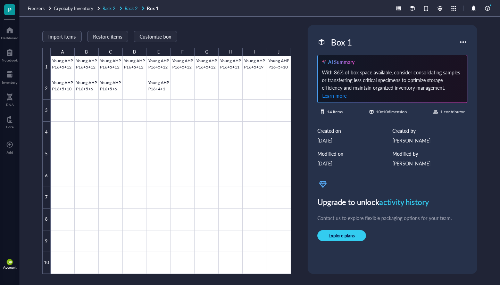
click at [126, 10] on span "Rack 2" at bounding box center [131, 8] width 13 height 7
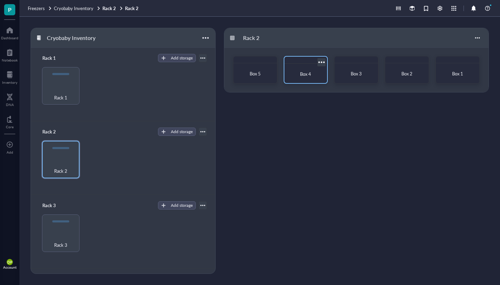
click at [309, 71] on span "Box 4" at bounding box center [305, 73] width 11 height 7
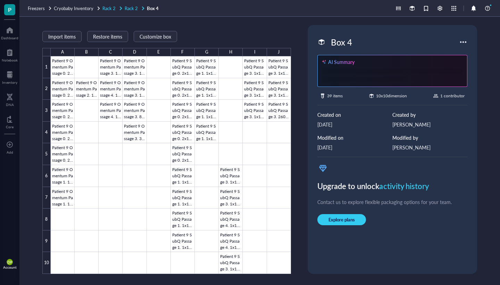
click at [130, 10] on span "Rack 2" at bounding box center [131, 8] width 13 height 7
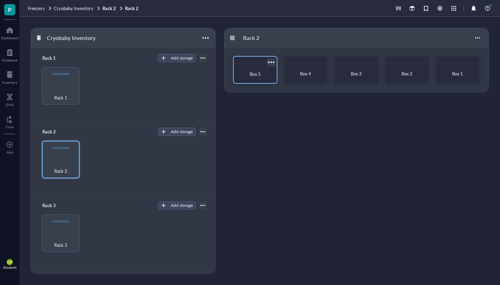
click at [251, 76] on span "Box 5" at bounding box center [255, 73] width 11 height 7
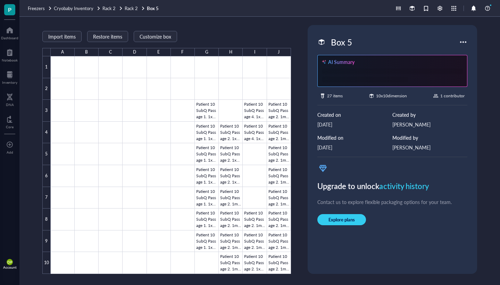
click at [133, 14] on div "Freezers Cryobaby Inventory Rack 2 Rack 2 Box 5" at bounding box center [259, 8] width 480 height 17
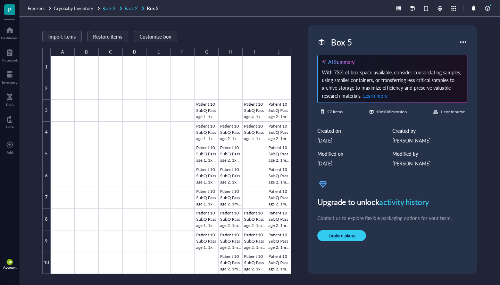
click at [130, 10] on span "Rack 2" at bounding box center [131, 8] width 13 height 7
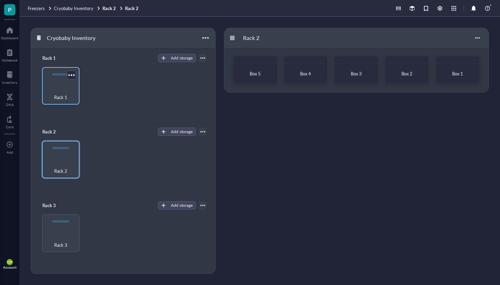
click at [62, 98] on span "Rack 1" at bounding box center [60, 97] width 13 height 8
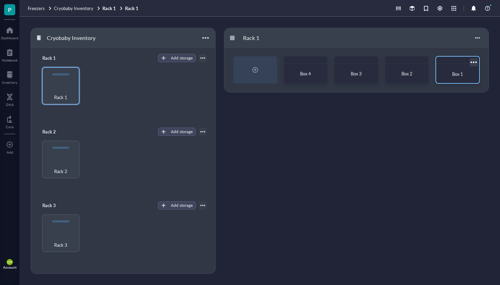
click at [472, 75] on div "Box 1" at bounding box center [457, 73] width 32 height 7
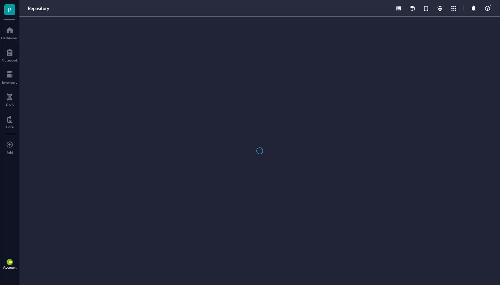
click at [472, 75] on div at bounding box center [259, 151] width 480 height 268
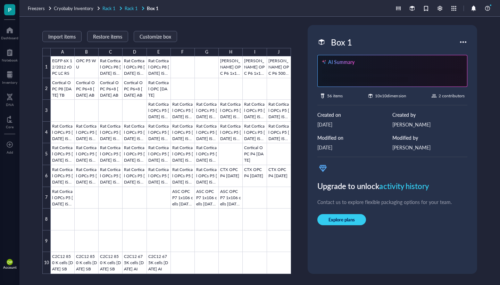
click at [123, 8] on link "Rack 1 Rack 1" at bounding box center [123, 8] width 43 height 6
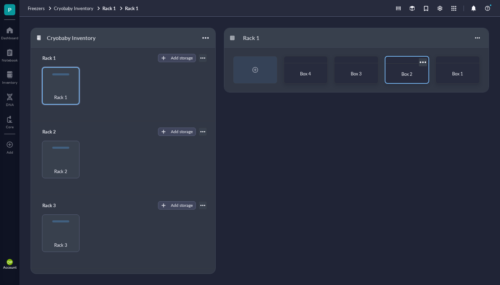
click at [414, 78] on div "Box 2" at bounding box center [406, 73] width 37 height 15
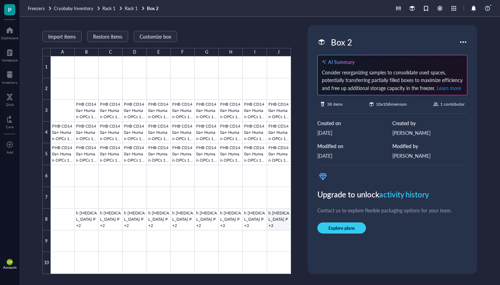
click at [277, 224] on div at bounding box center [171, 164] width 240 height 217
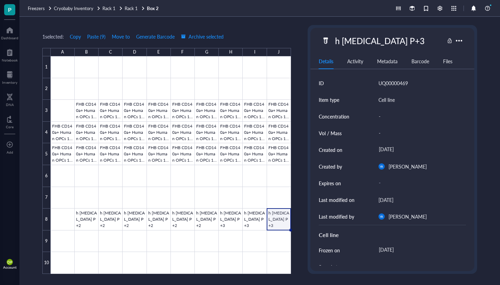
click at [306, 224] on div "1 selected: Copy Paste ( 9 ) Move to Generate Barcode Archive selected A B C D …" at bounding box center [259, 151] width 480 height 268
